Goal: Find specific page/section: Find specific page/section

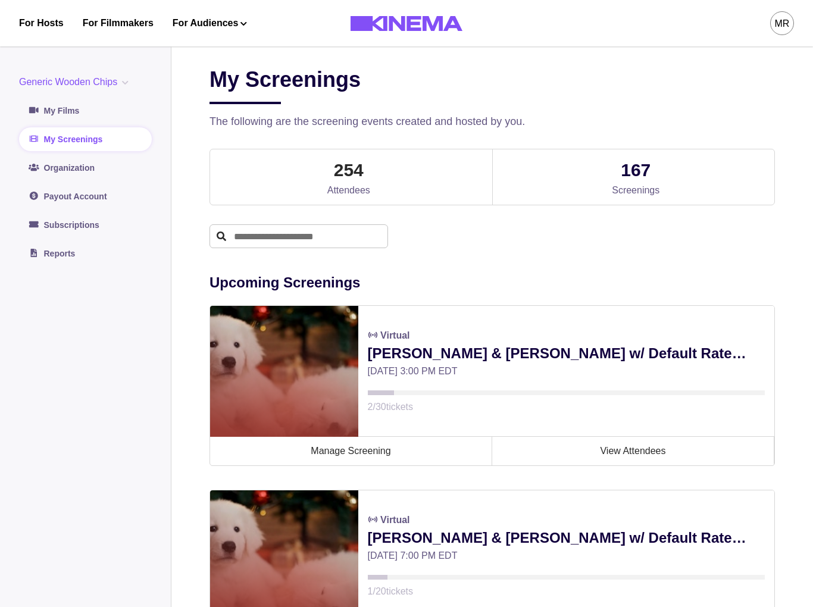
click at [399, 192] on div "254 Attendees" at bounding box center [348, 176] width 277 height 55
drag, startPoint x: 372, startPoint y: 178, endPoint x: 368, endPoint y: 172, distance: 7.6
click at [372, 177] on div "254 Attendees" at bounding box center [348, 176] width 277 height 55
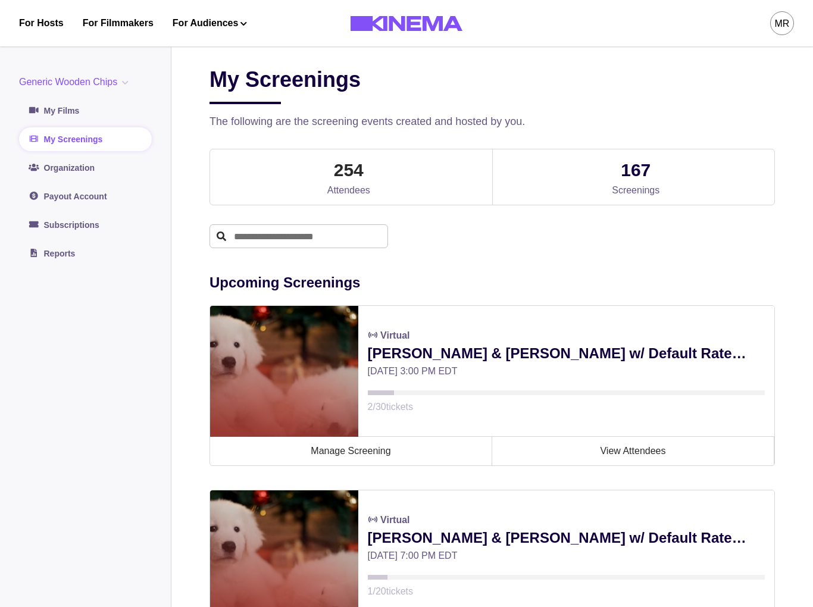
click at [368, 172] on div "254 Attendees" at bounding box center [348, 176] width 277 height 55
click at [362, 170] on p "254" at bounding box center [349, 169] width 30 height 27
click at [629, 170] on p "167" at bounding box center [636, 169] width 30 height 27
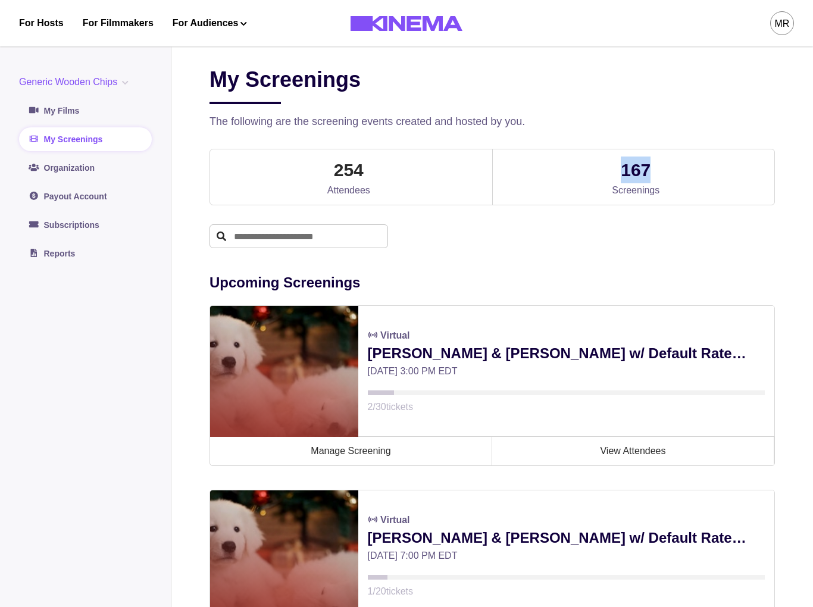
click at [629, 170] on p "167" at bounding box center [636, 169] width 30 height 27
click at [625, 190] on p "Screenings" at bounding box center [636, 190] width 48 height 14
